Goal: Download file/media

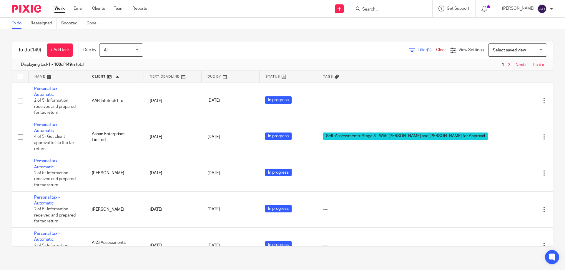
click at [390, 7] on input "Search" at bounding box center [387, 9] width 53 height 5
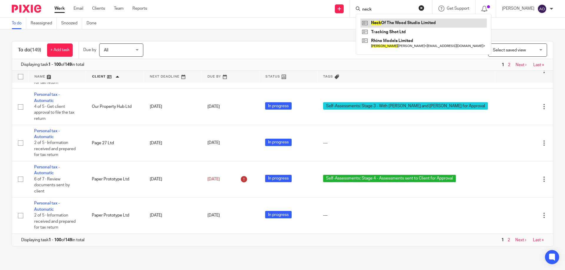
type input "neck"
click at [402, 19] on link at bounding box center [423, 23] width 126 height 9
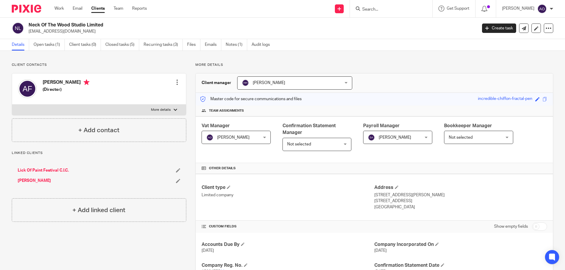
scroll to position [118, 0]
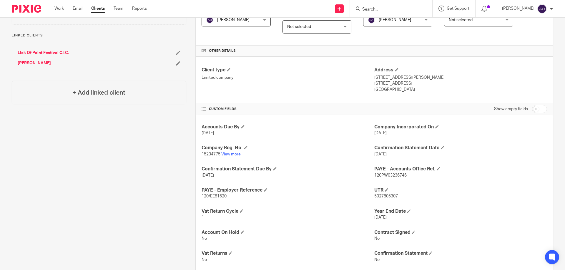
click at [234, 153] on link "View more" at bounding box center [230, 154] width 19 height 4
click at [381, 7] on input "Search" at bounding box center [387, 9] width 53 height 5
type input "uposcale"
click at [384, 24] on link at bounding box center [409, 26] width 99 height 14
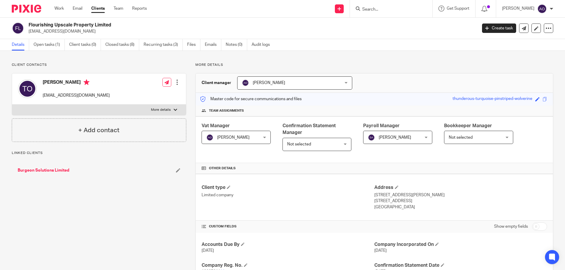
scroll to position [118, 0]
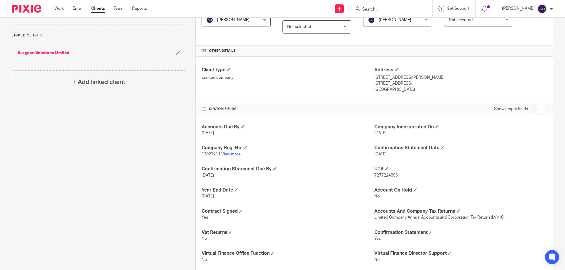
click at [235, 153] on link "View more" at bounding box center [230, 154] width 19 height 4
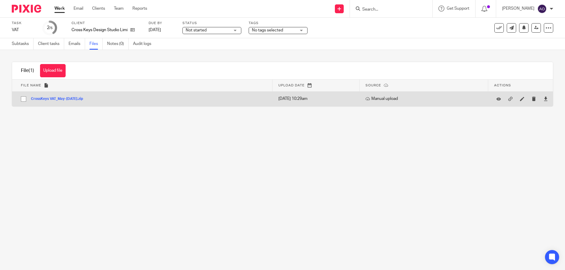
click at [22, 98] on input "checkbox" at bounding box center [23, 98] width 11 height 11
checkbox input "true"
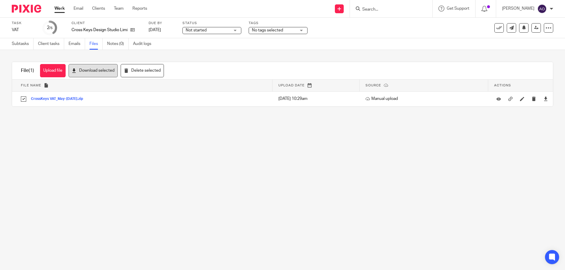
click at [91, 70] on button "Download selected" at bounding box center [93, 70] width 49 height 13
